Goal: Information Seeking & Learning: Understand process/instructions

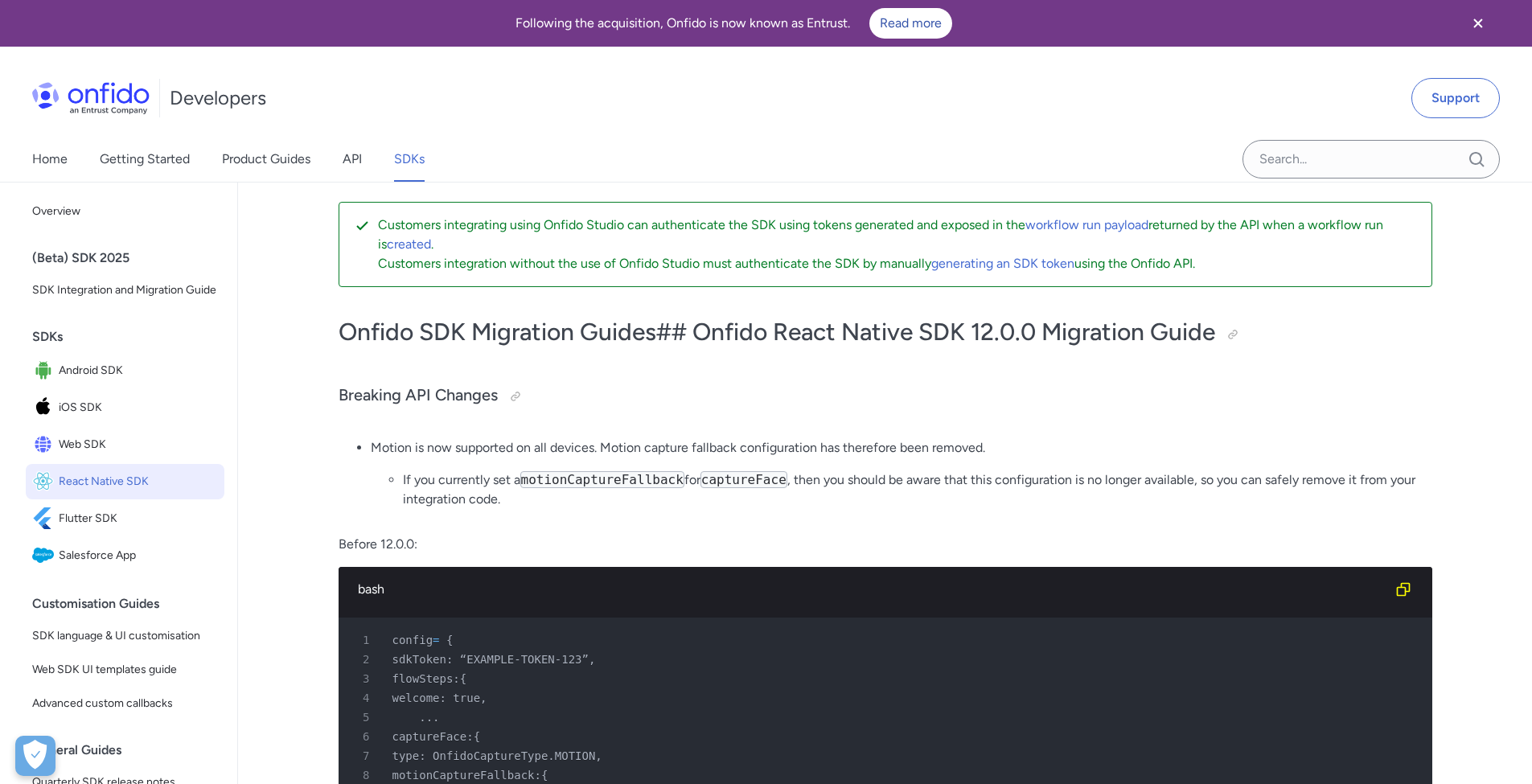
scroll to position [4, 0]
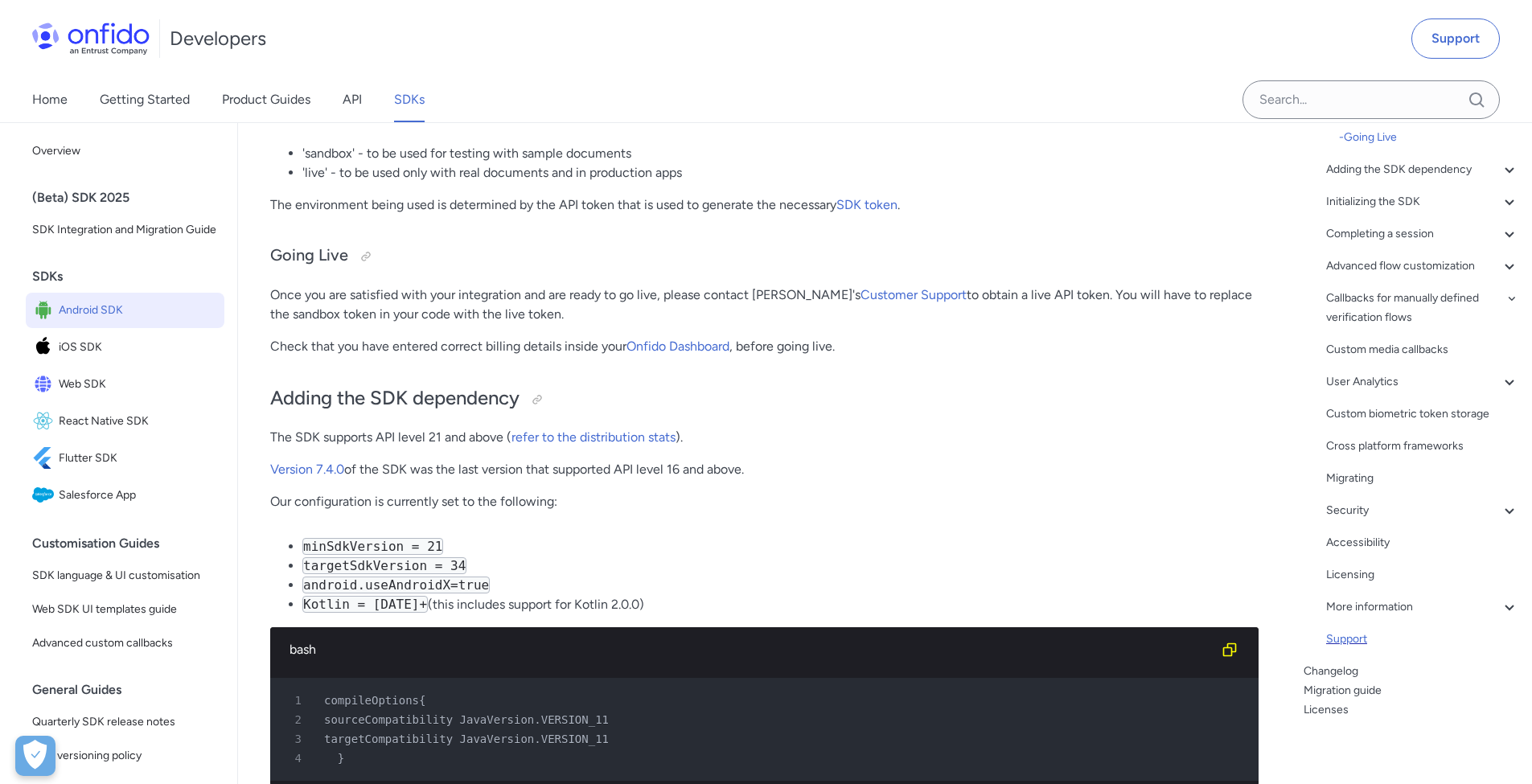
scroll to position [936, 0]
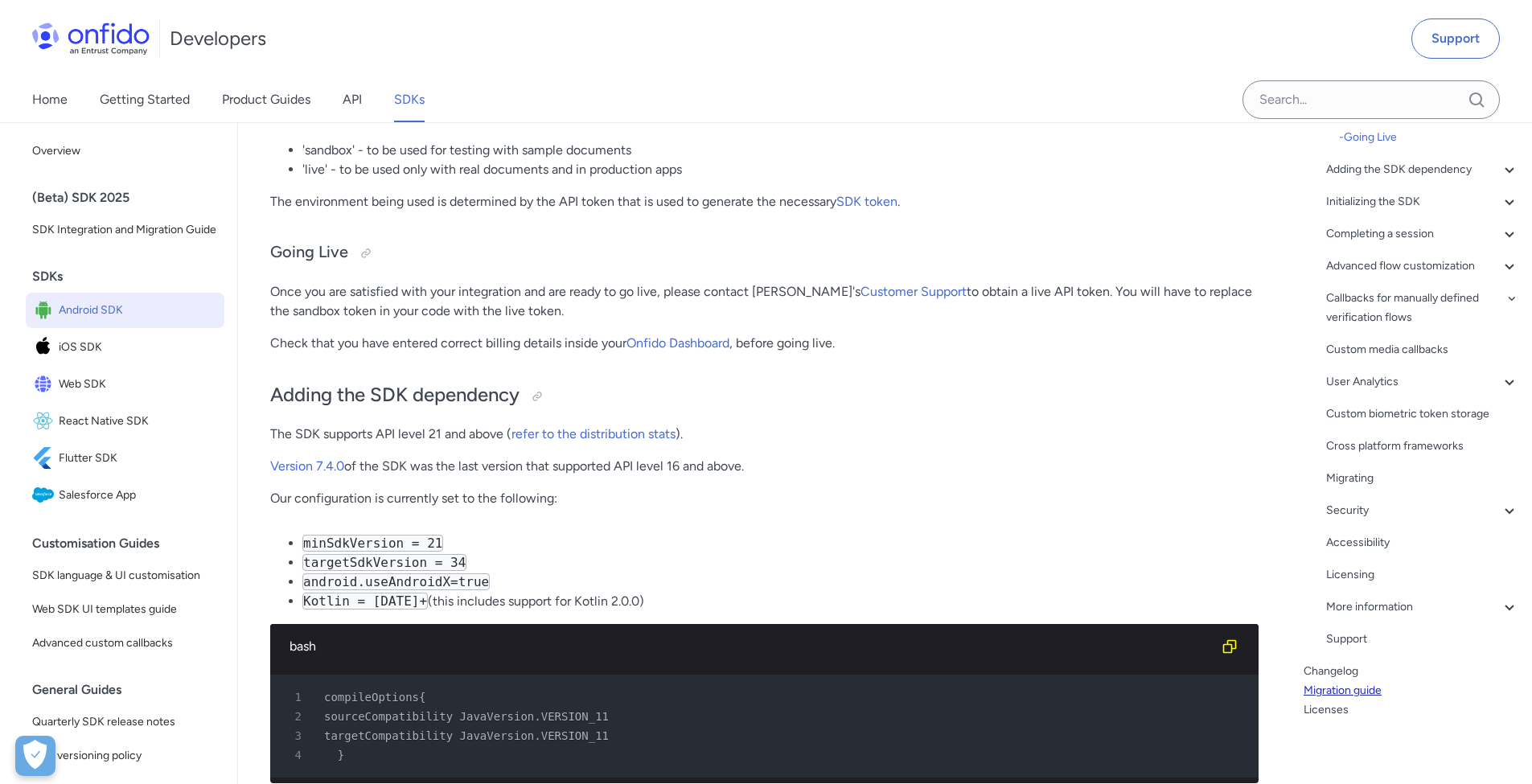
click at [1357, 689] on link "Migration guide" at bounding box center [1412, 690] width 216 height 19
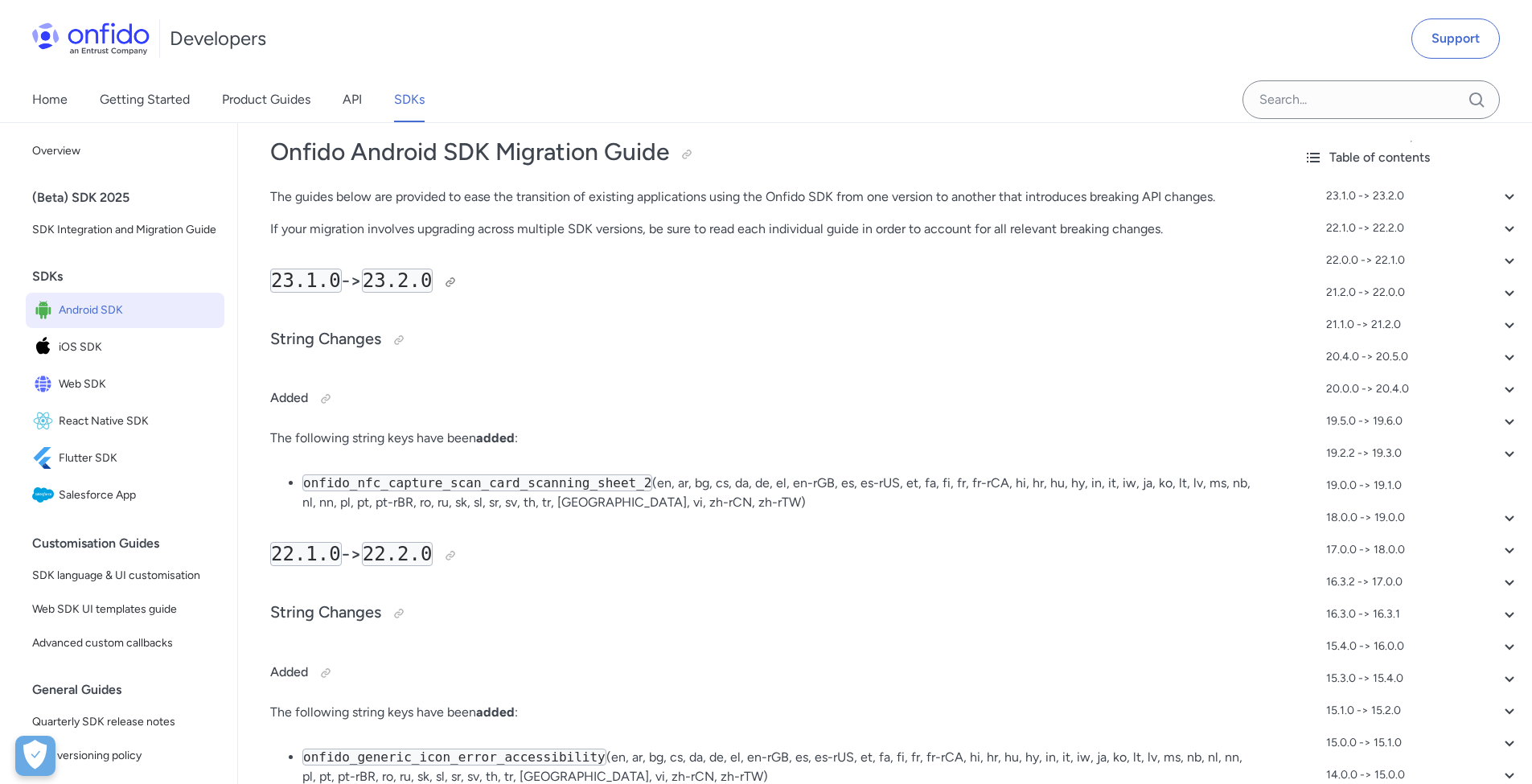
scroll to position [213, 0]
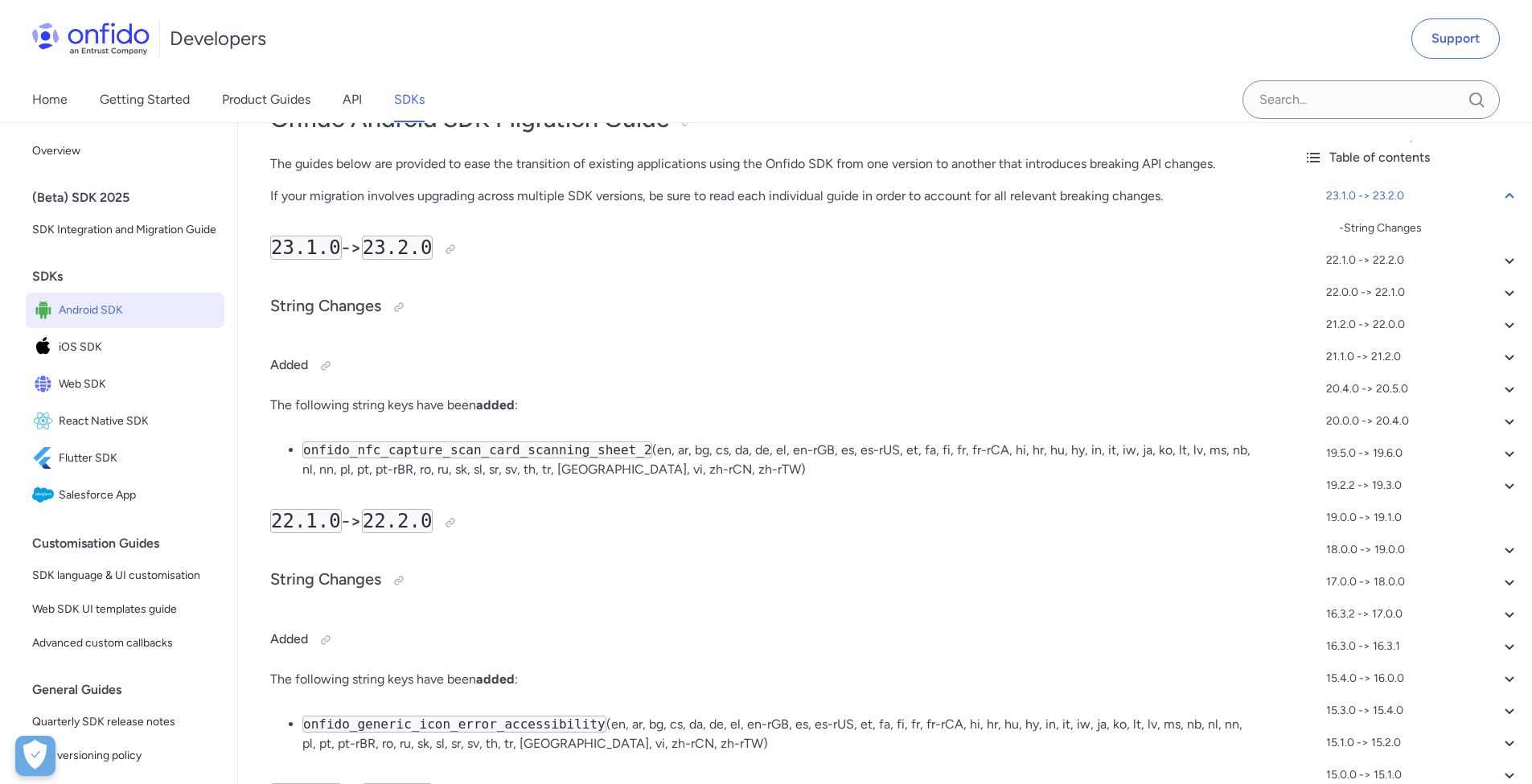
click at [617, 453] on code "onfido_nfc_capture_scan_card_scanning_sheet_2" at bounding box center [477, 449] width 350 height 17
copy code "onfido_nfc_capture_scan_card_scanning_sheet_2"
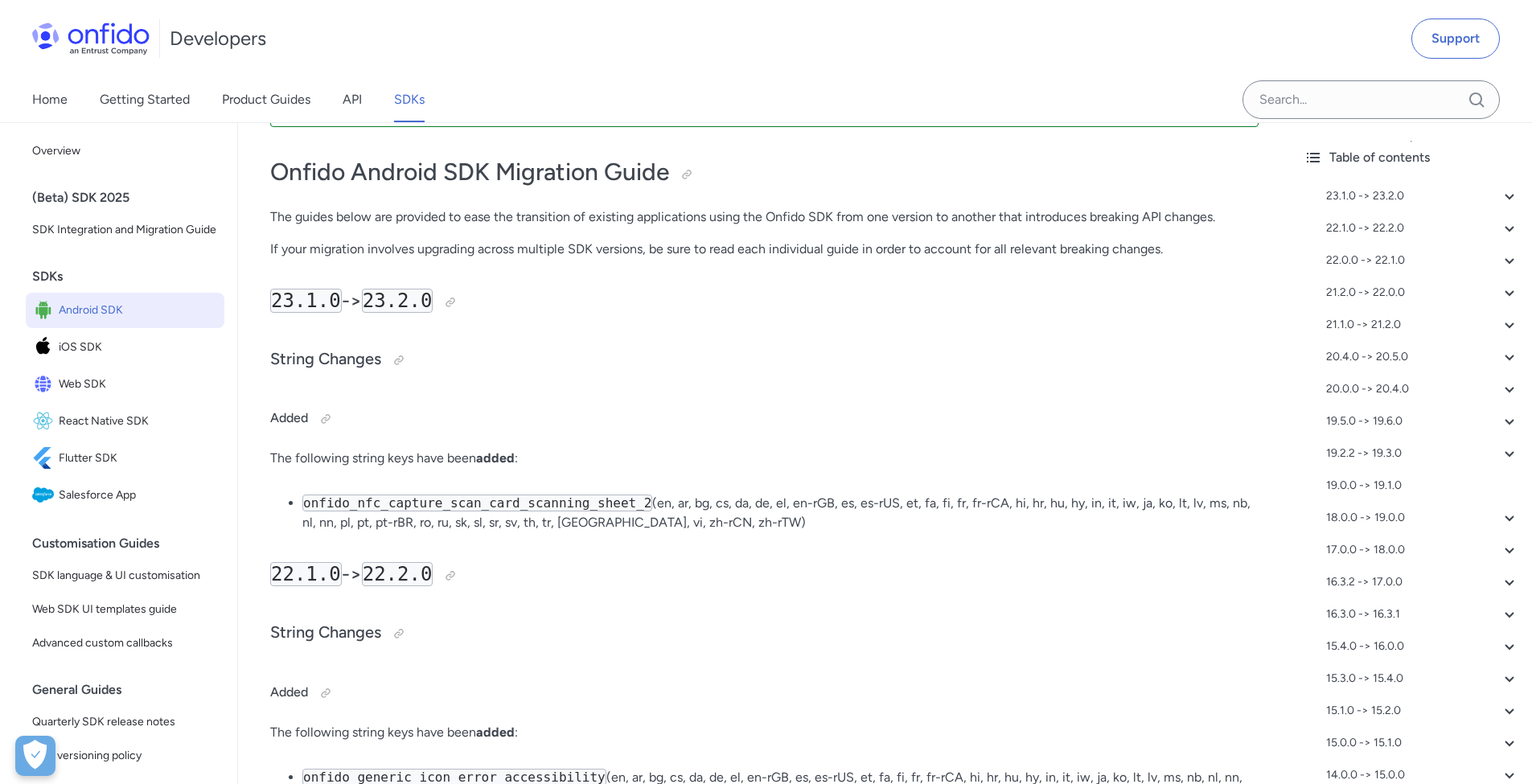
scroll to position [288, 0]
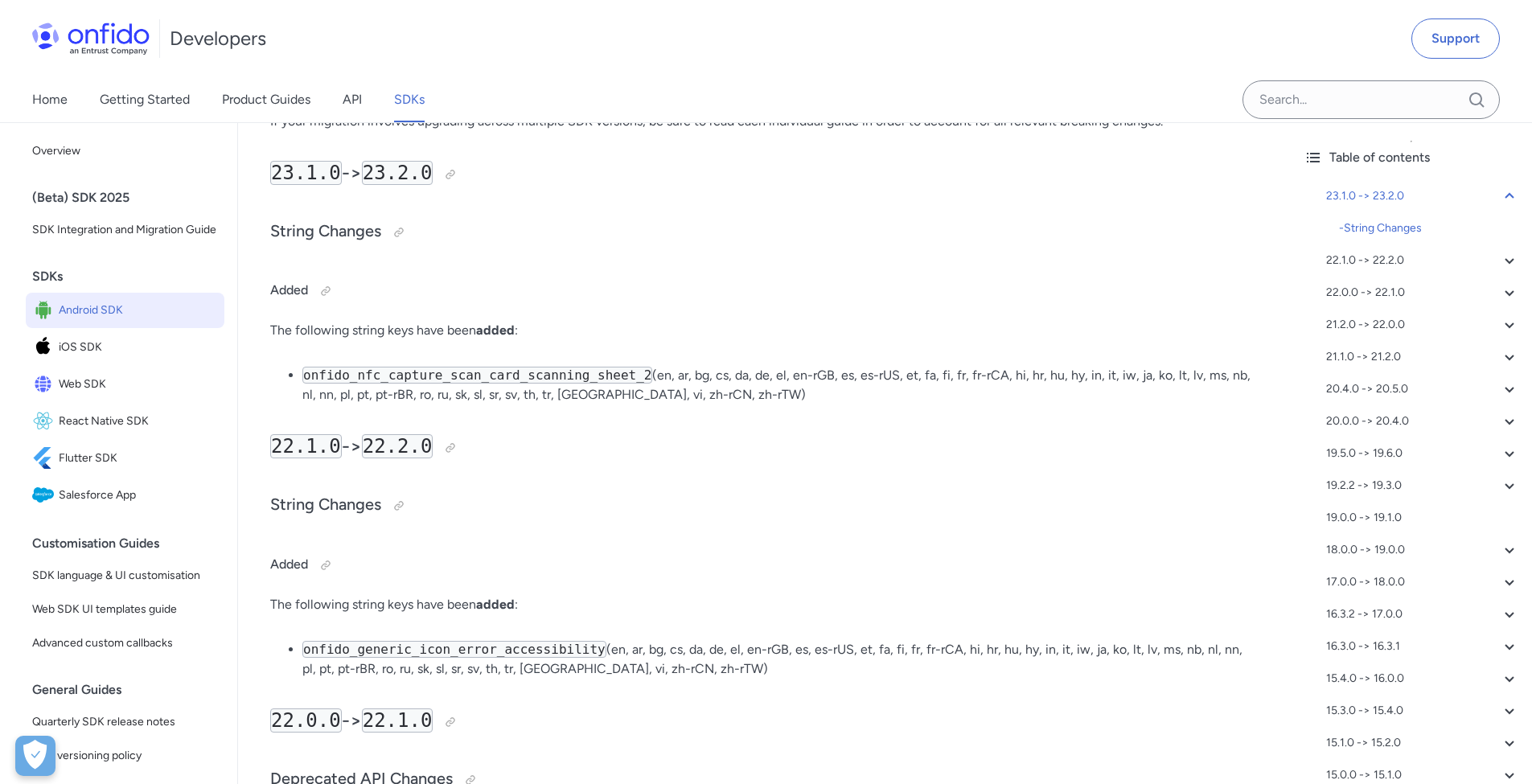
click at [522, 657] on code "onfido_generic_icon_error_accessibility" at bounding box center [454, 649] width 304 height 17
copy code "onfido_generic_icon_error_accessibility"
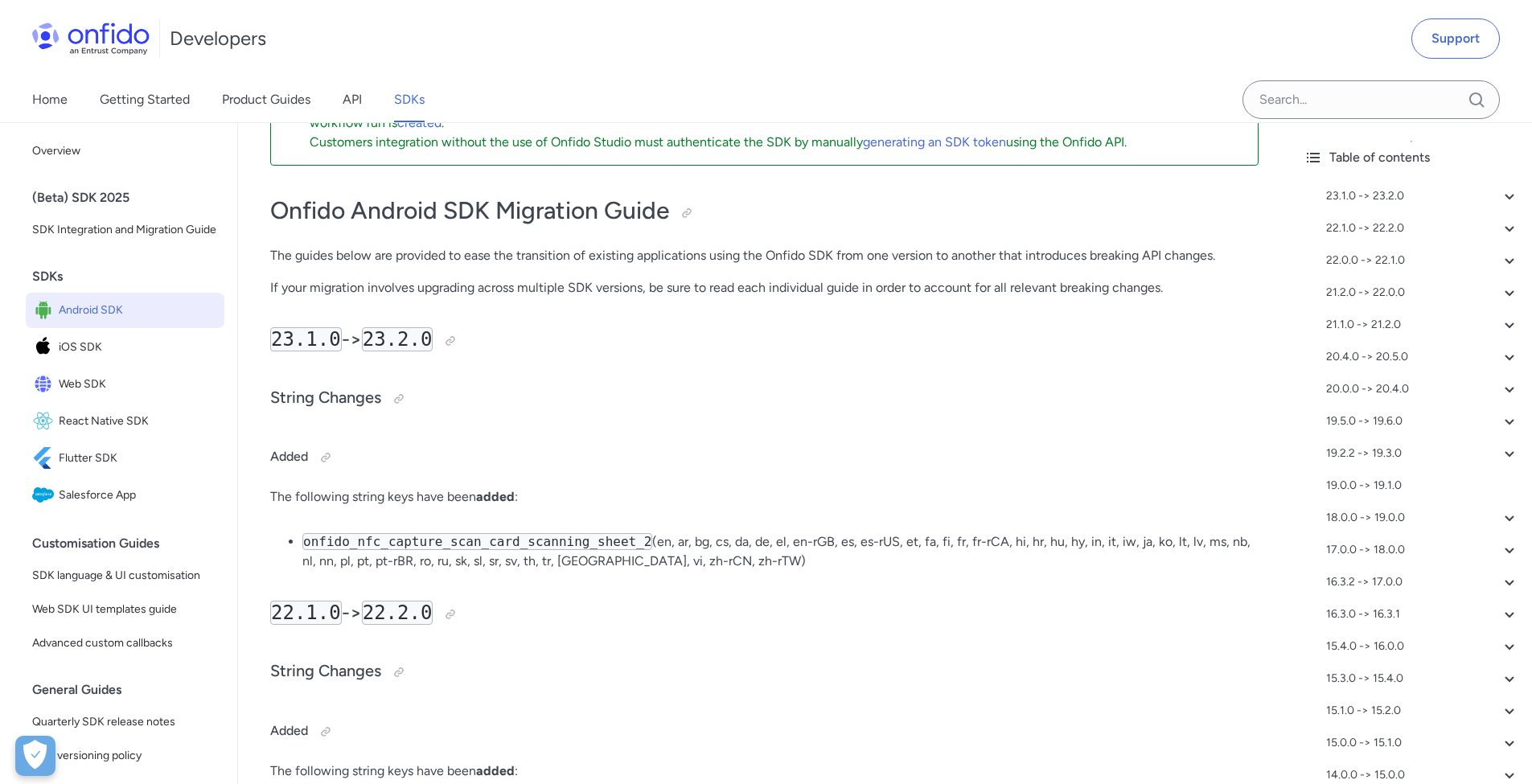
scroll to position [94, 0]
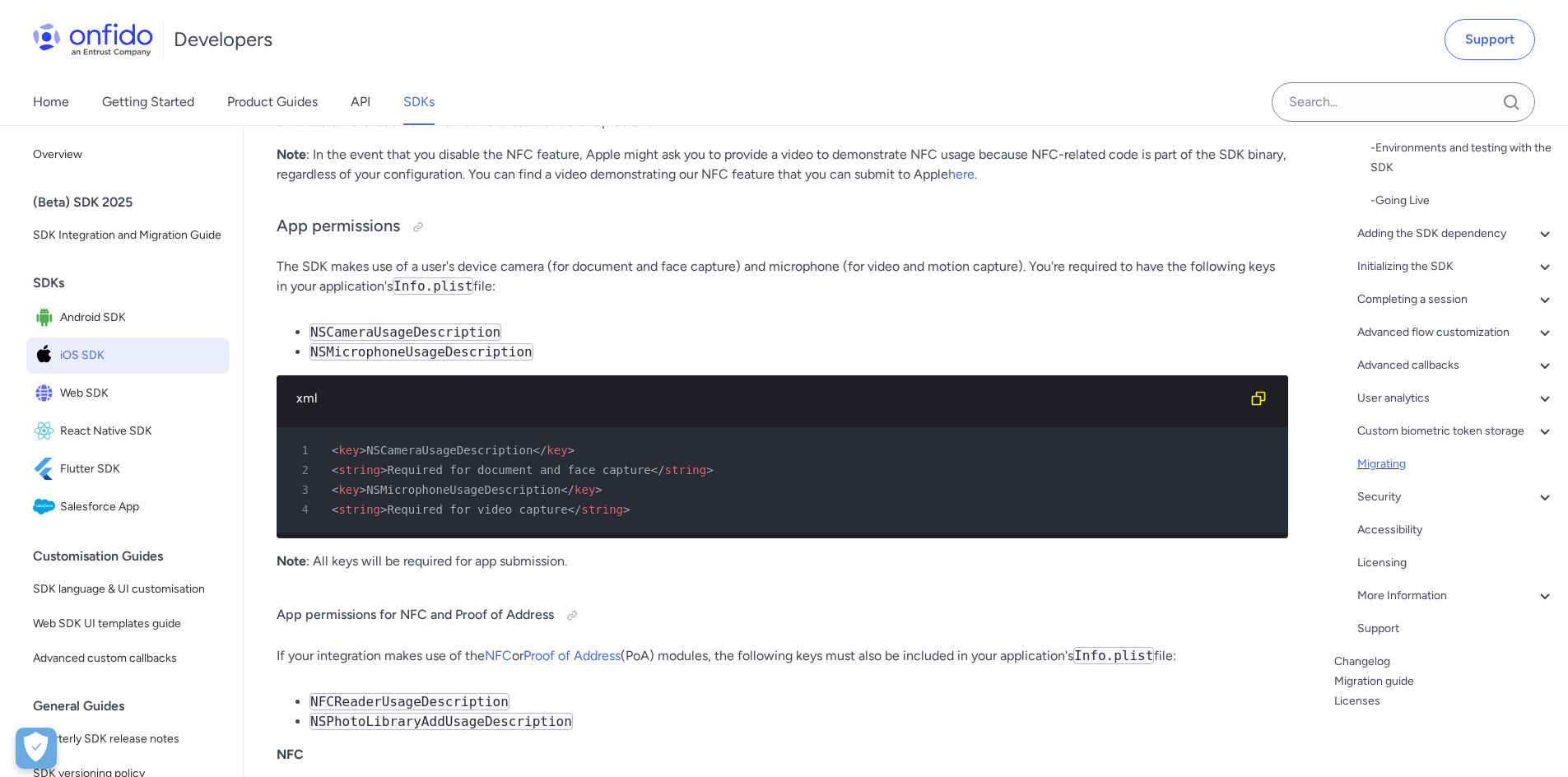
scroll to position [145, 0]
click at [1356, 680] on link "Migration guide" at bounding box center [1445, 681] width 221 height 20
